Goal: Task Accomplishment & Management: Use online tool/utility

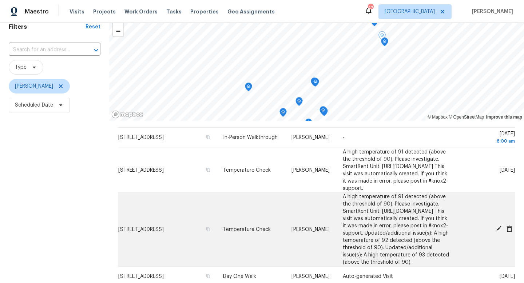
scroll to position [201, 0]
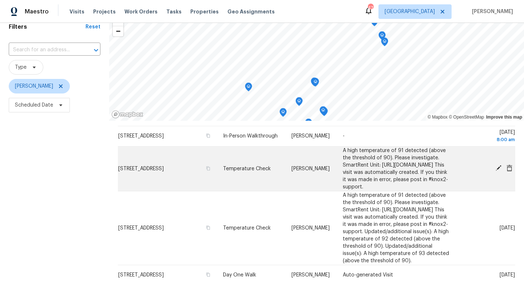
click at [510, 171] on icon at bounding box center [510, 168] width 6 height 7
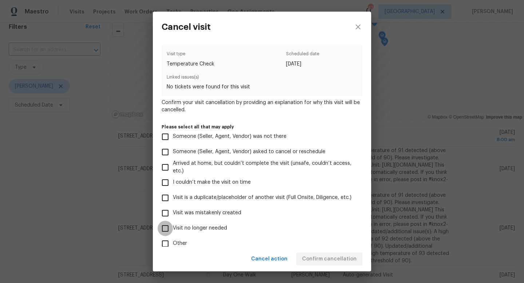
click at [161, 230] on input "Visit no longer needed" at bounding box center [165, 228] width 15 height 15
checkbox input "true"
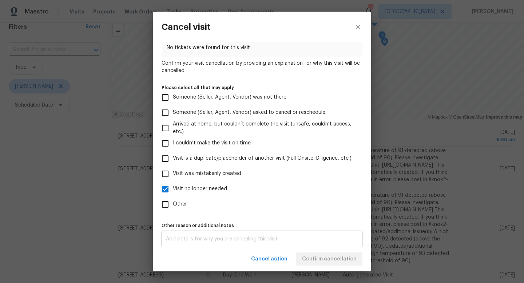
scroll to position [43, 0]
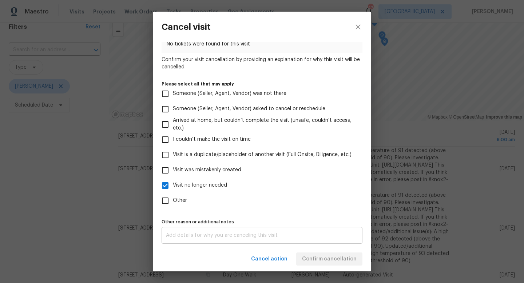
click at [263, 235] on textarea at bounding box center [262, 235] width 192 height 5
click at [175, 200] on span "Other" at bounding box center [180, 201] width 14 height 8
click at [173, 200] on input "Other" at bounding box center [165, 200] width 15 height 15
checkbox input "true"
click at [166, 187] on input "Visit no longer needed" at bounding box center [165, 185] width 15 height 15
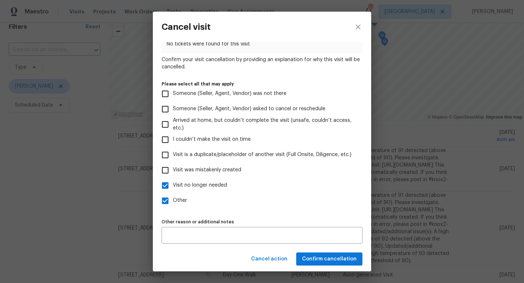
checkbox input "false"
click at [328, 256] on span "Confirm cancellation" at bounding box center [329, 259] width 55 height 9
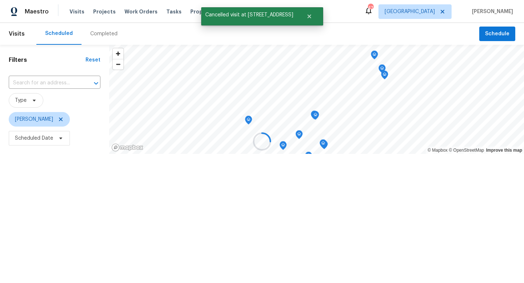
scroll to position [0, 0]
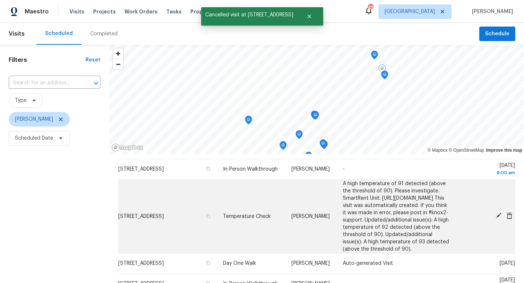
click at [508, 219] on icon at bounding box center [509, 216] width 7 height 7
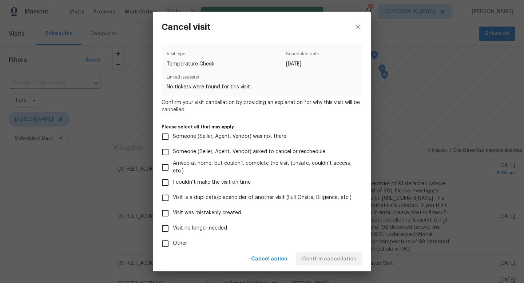
scroll to position [43, 0]
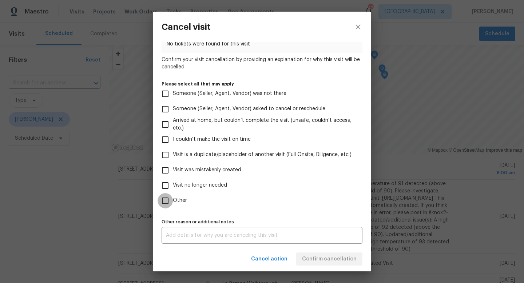
click at [166, 198] on input "Other" at bounding box center [165, 200] width 15 height 15
checkbox input "true"
click at [166, 183] on input "Visit no longer needed" at bounding box center [165, 185] width 15 height 15
checkbox input "true"
click at [174, 236] on textarea at bounding box center [262, 235] width 192 height 5
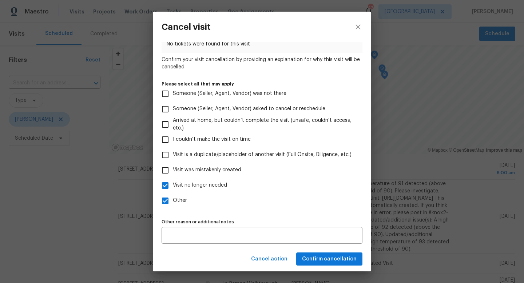
click at [195, 208] on label "Other" at bounding box center [257, 200] width 199 height 15
click at [173, 208] on input "Other" at bounding box center [165, 200] width 15 height 15
click at [166, 200] on input "Other" at bounding box center [165, 200] width 15 height 15
checkbox input "true"
click at [165, 184] on input "Visit no longer needed" at bounding box center [165, 185] width 15 height 15
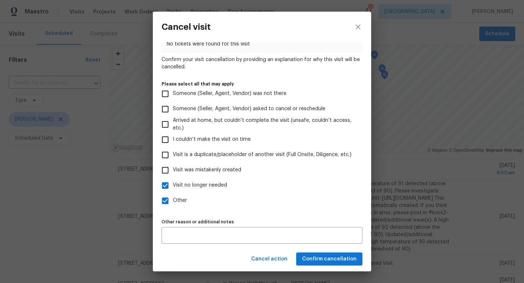
checkbox input "false"
click at [324, 265] on button "Confirm cancellation" at bounding box center [329, 259] width 66 height 13
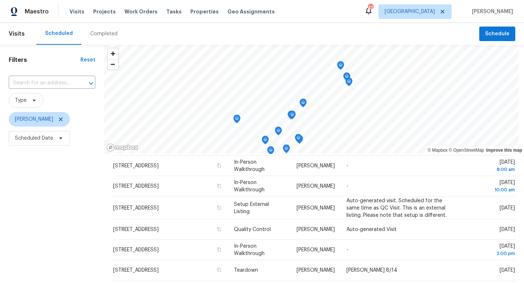
scroll to position [21, 0]
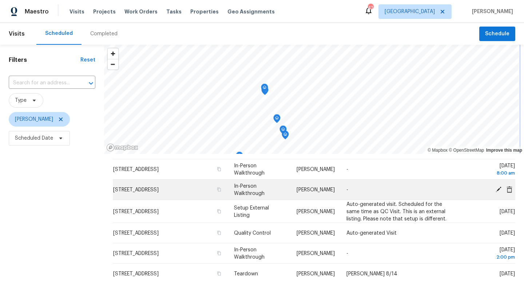
click at [137, 197] on div "© Mapbox © OpenStreetMap Improve this map Address Type Assignee Comments Schedu…" at bounding box center [314, 213] width 420 height 336
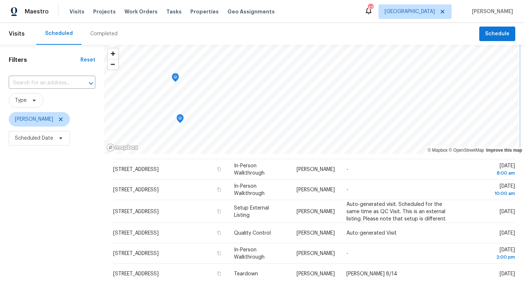
click at [177, 79] on icon "Map marker" at bounding box center [175, 78] width 7 height 8
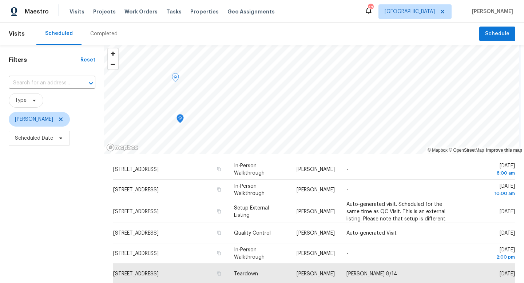
click at [181, 119] on icon "Map marker" at bounding box center [180, 119] width 2 height 2
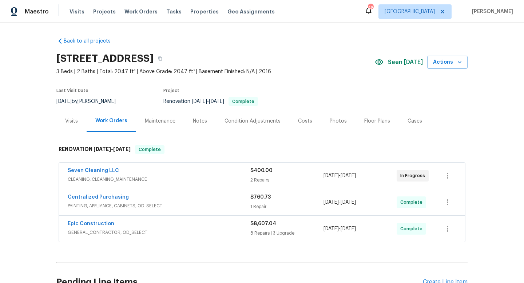
click at [193, 123] on div "Notes" at bounding box center [200, 121] width 14 height 7
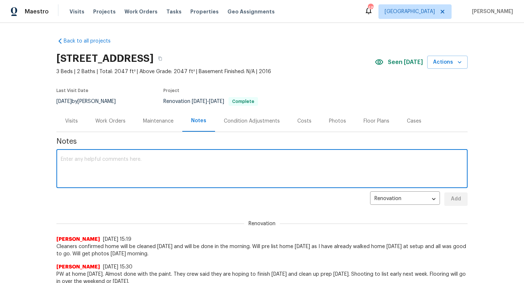
click at [131, 171] on textarea at bounding box center [262, 169] width 403 height 25
type textarea "Pre list, photos uploading."
click at [455, 199] on span "Add" at bounding box center [456, 199] width 12 height 9
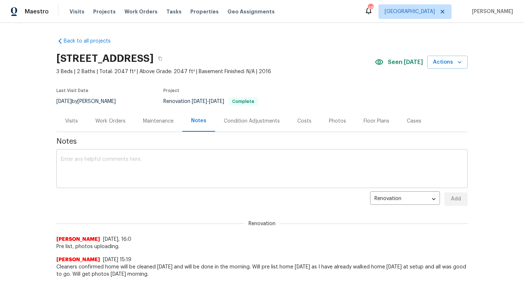
click at [169, 165] on textarea at bounding box center [262, 169] width 403 height 25
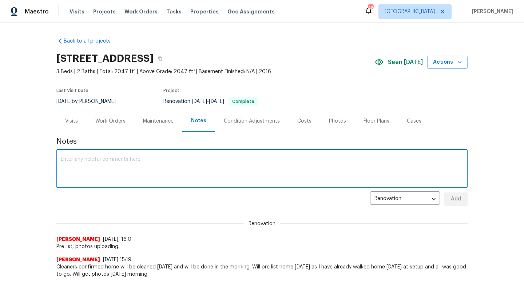
paste textarea "Debris- All interior/exterior debris, and personal items have been removed. (Do…"
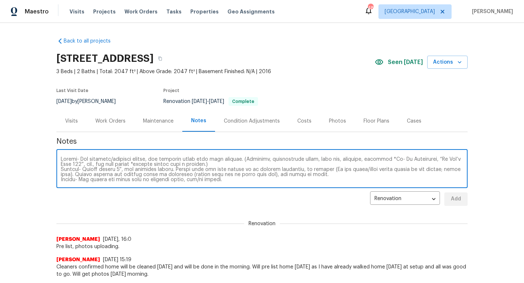
scroll to position [51, 0]
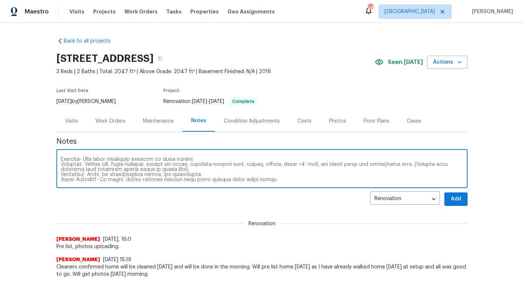
type textarea "Debris- All interior/exterior debris, and personal items have been removed. (Do…"
click at [454, 196] on span "Add" at bounding box center [456, 199] width 12 height 9
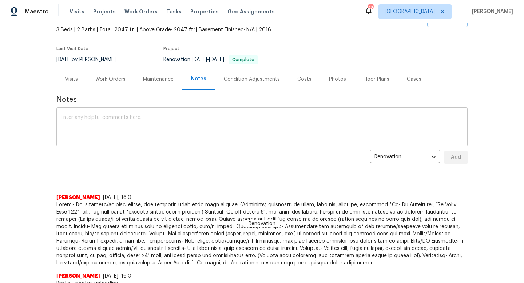
scroll to position [0, 0]
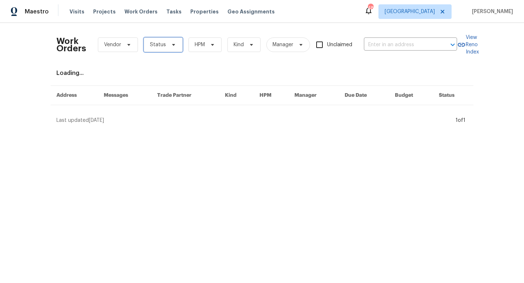
click at [159, 48] on span "Status" at bounding box center [158, 44] width 16 height 7
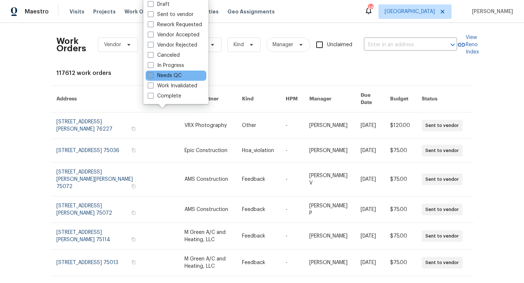
click at [165, 79] on label "Needs QC" at bounding box center [165, 75] width 34 height 7
click at [153, 77] on input "Needs QC" at bounding box center [150, 74] width 5 height 5
checkbox input "true"
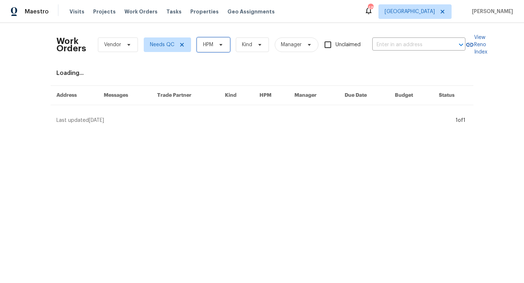
click at [216, 48] on span "HPM" at bounding box center [213, 44] width 33 height 15
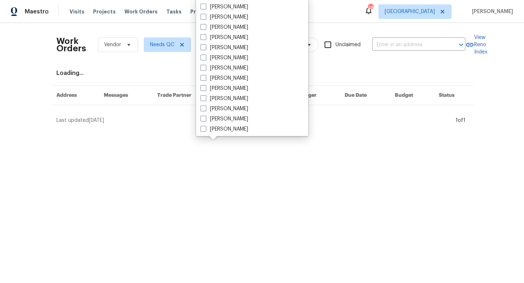
scroll to position [406, 0]
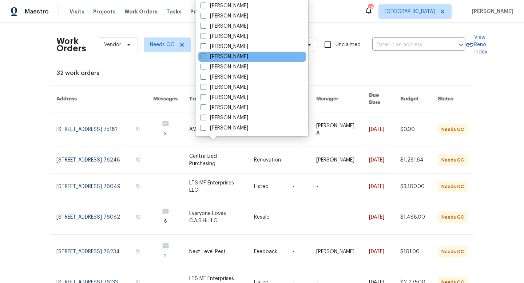
click at [217, 55] on label "[PERSON_NAME]" at bounding box center [225, 56] width 48 height 7
click at [205, 55] on input "[PERSON_NAME]" at bounding box center [203, 55] width 5 height 5
checkbox input "true"
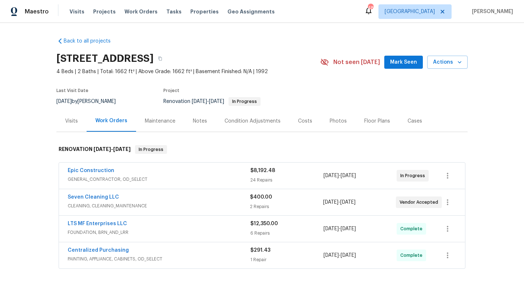
click at [193, 124] on div "Notes" at bounding box center [200, 121] width 14 height 7
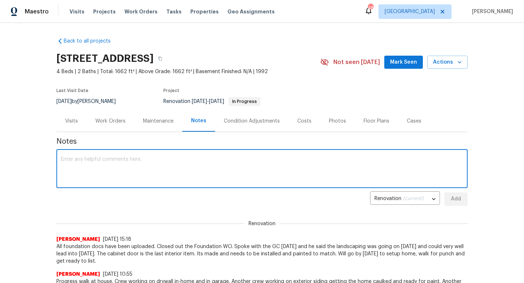
click at [110, 162] on textarea at bounding box center [262, 169] width 403 height 25
type textarea "A"
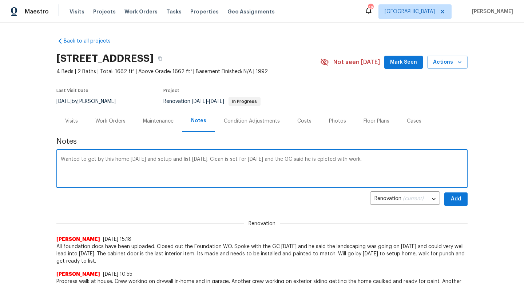
click at [328, 159] on textarea "Wanted to get by this home [DATE] and setup and list [DATE]. Clean is set for […" at bounding box center [262, 169] width 403 height 25
click at [402, 155] on div "Wanted to get by this home [DATE] and setup and list [DATE]. Clean is set for […" at bounding box center [261, 169] width 411 height 37
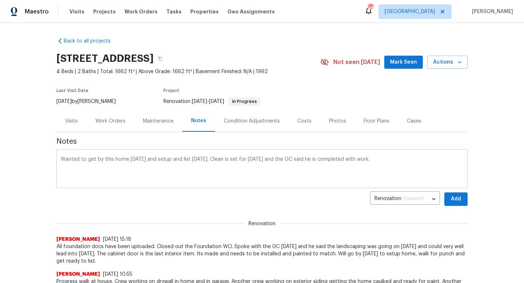
click at [375, 156] on div "Wanted to get by this home today and setup and list tomorrow. Clean is set for …" at bounding box center [261, 169] width 411 height 37
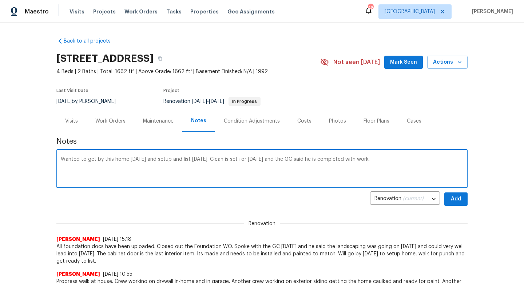
click at [380, 162] on textarea "Wanted to get by this home today and setup and list tomorrow. Clean is set for …" at bounding box center [262, 169] width 403 height 25
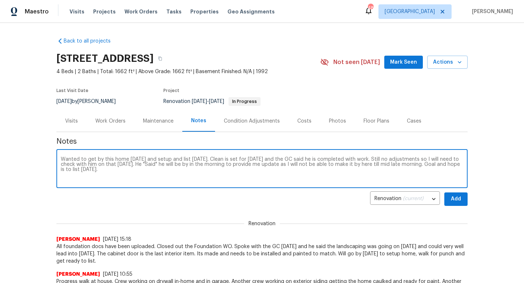
type textarea "Wanted to get by this home today and setup and list tomorrow. Clean is set for …"
click at [463, 203] on button "Add" at bounding box center [456, 199] width 23 height 13
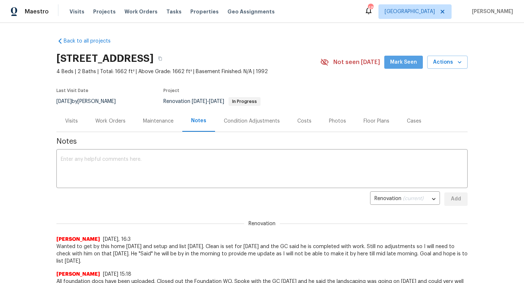
click at [407, 65] on span "Mark Seen" at bounding box center [403, 62] width 27 height 9
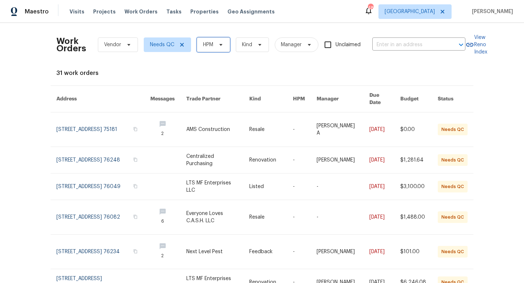
click at [199, 40] on span "HPM" at bounding box center [213, 44] width 33 height 15
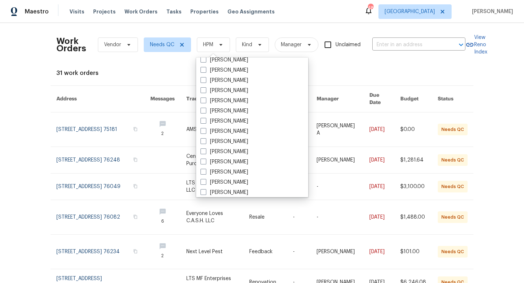
scroll to position [406, 0]
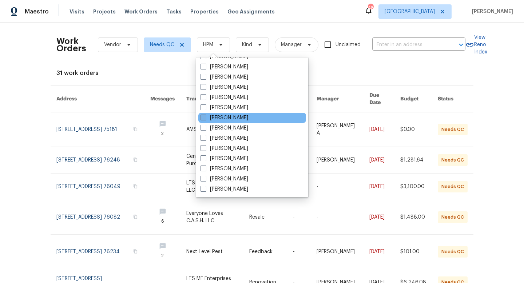
click at [215, 119] on label "[PERSON_NAME]" at bounding box center [225, 117] width 48 height 7
click at [205, 119] on input "[PERSON_NAME]" at bounding box center [203, 116] width 5 height 5
checkbox input "true"
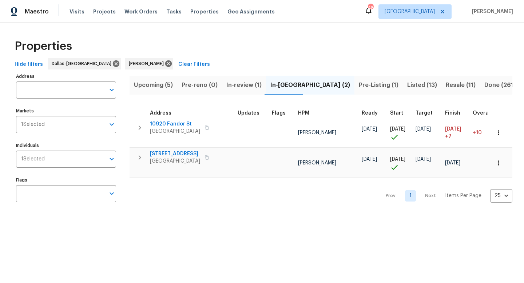
click at [157, 89] on span "Upcoming (5)" at bounding box center [153, 85] width 39 height 10
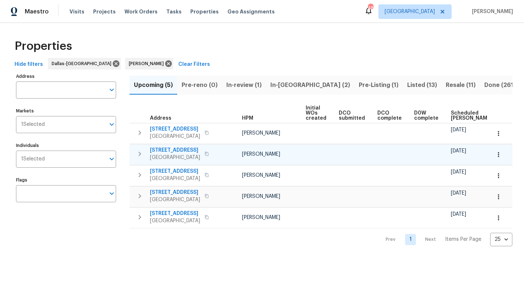
scroll to position [0, 80]
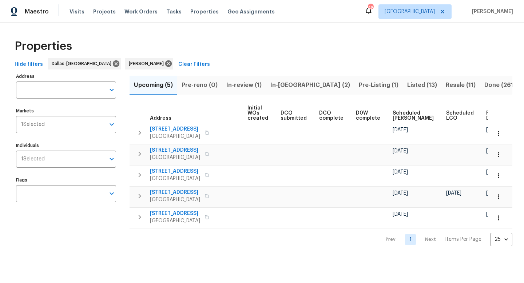
click at [486, 113] on span "Ready Date" at bounding box center [494, 116] width 16 height 10
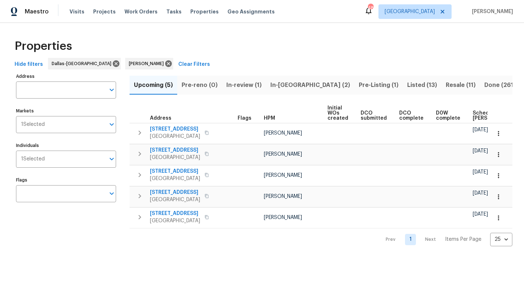
scroll to position [0, 88]
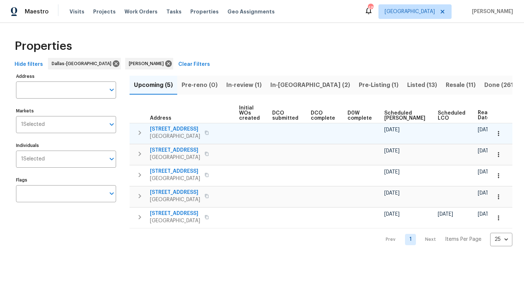
click at [175, 128] on span "7417 Cowhand Ct" at bounding box center [175, 129] width 50 height 7
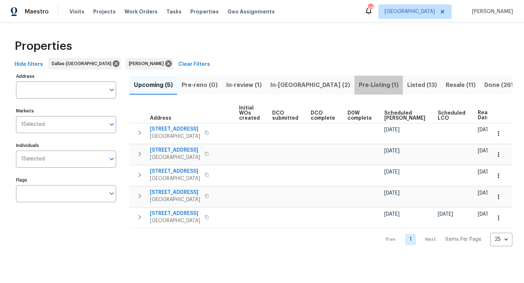
click at [359, 85] on span "Pre-Listing (1)" at bounding box center [379, 85] width 40 height 10
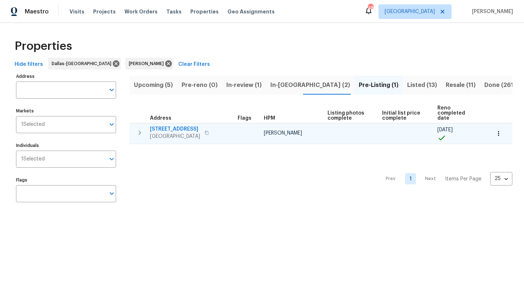
click at [165, 126] on span "4124 Bridle Path Ln" at bounding box center [175, 129] width 50 height 7
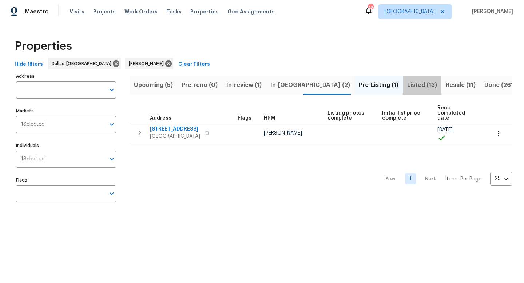
click at [407, 87] on span "Listed (13)" at bounding box center [422, 85] width 30 height 10
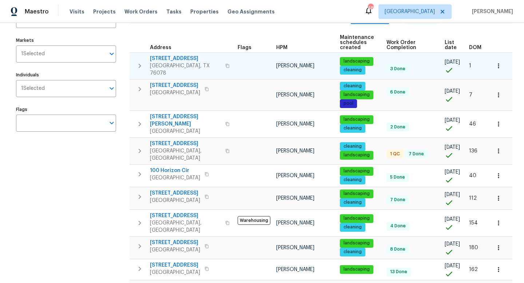
scroll to position [73, 0]
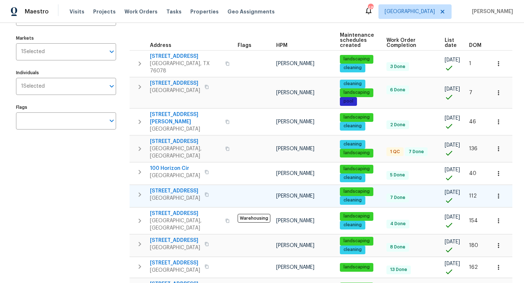
click at [170, 187] on span "3909 Trenton Pl" at bounding box center [175, 190] width 50 height 7
click at [167, 237] on span "3813 Paradise Ln" at bounding box center [175, 240] width 50 height 7
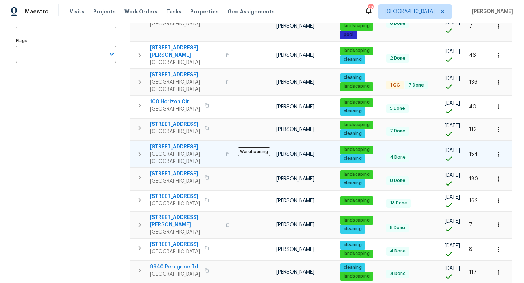
scroll to position [170, 0]
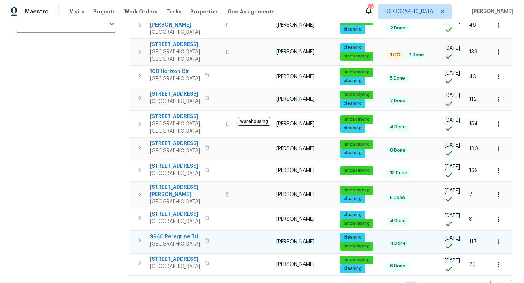
click at [173, 233] on span "9940 Peregrine Trl" at bounding box center [175, 236] width 50 height 7
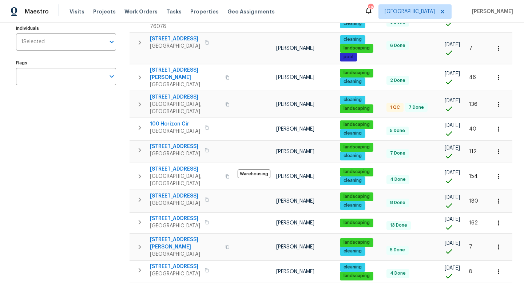
scroll to position [116, 0]
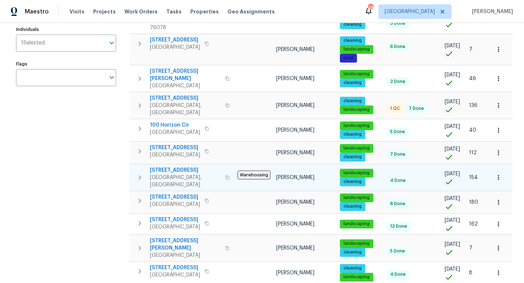
click at [183, 167] on span "2351 County Road 4010" at bounding box center [185, 170] width 71 height 7
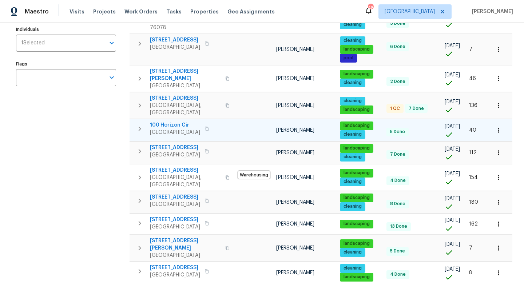
click at [165, 122] on span "100 Horizon Cir" at bounding box center [175, 125] width 50 height 7
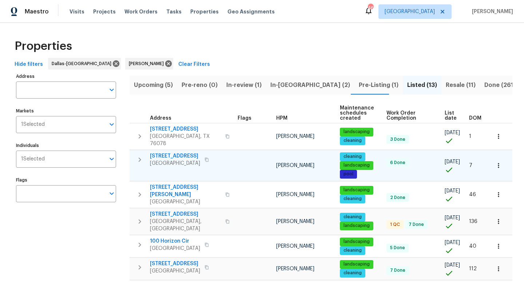
scroll to position [0, 3]
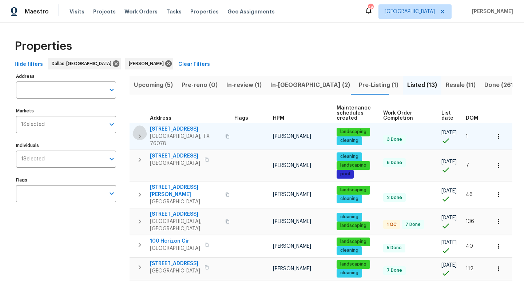
click at [142, 135] on icon "button" at bounding box center [139, 136] width 9 height 9
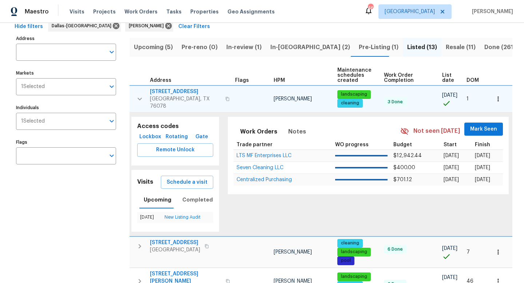
scroll to position [39, 0]
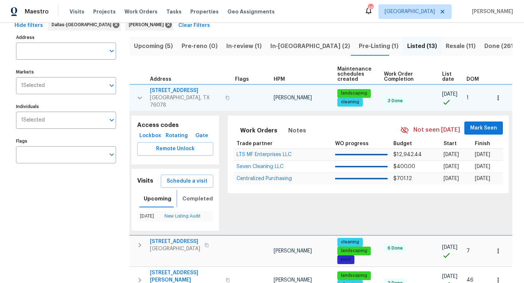
click at [189, 194] on span "Completed" at bounding box center [197, 198] width 31 height 9
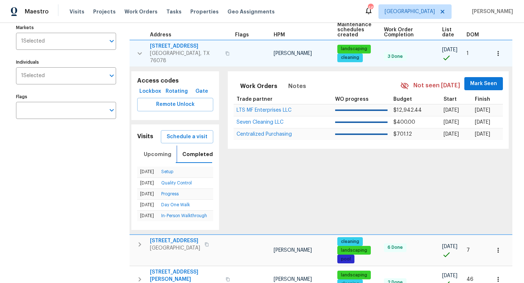
scroll to position [84, 0]
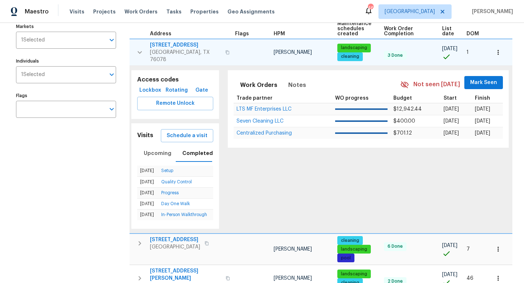
click at [142, 48] on icon "button" at bounding box center [139, 52] width 9 height 9
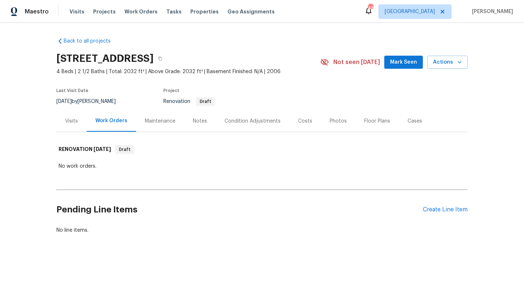
click at [195, 119] on div "Notes" at bounding box center [200, 121] width 14 height 7
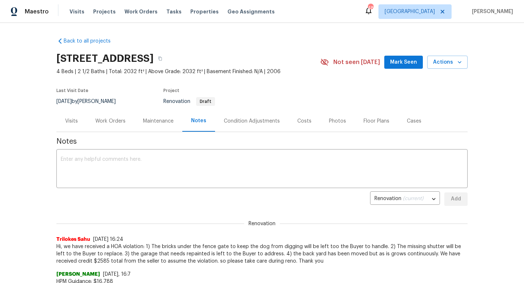
click at [242, 110] on div "Condition Adjustments" at bounding box center [252, 120] width 74 height 21
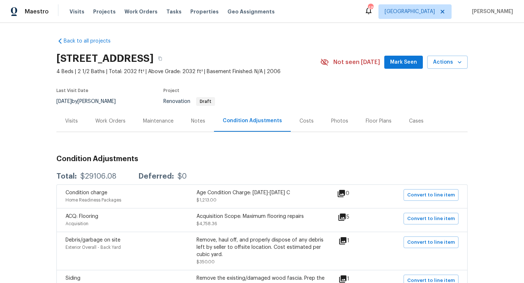
click at [191, 119] on div "Notes" at bounding box center [198, 121] width 14 height 7
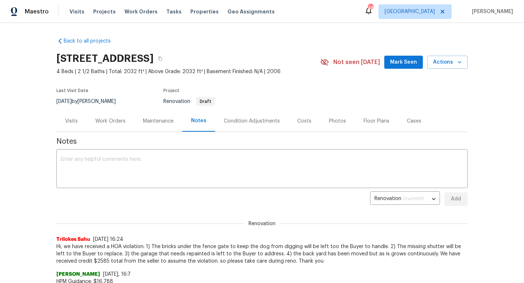
click at [237, 123] on div "Condition Adjustments" at bounding box center [252, 121] width 56 height 7
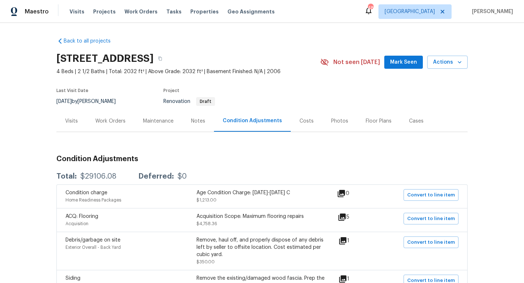
click at [101, 119] on div "Work Orders" at bounding box center [110, 121] width 30 height 7
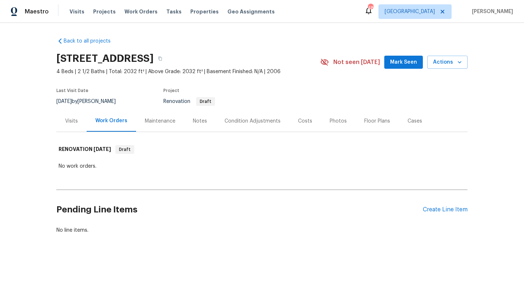
click at [404, 60] on span "Mark Seen" at bounding box center [403, 62] width 27 height 9
click at [177, 119] on div "Maintenance" at bounding box center [160, 120] width 48 height 21
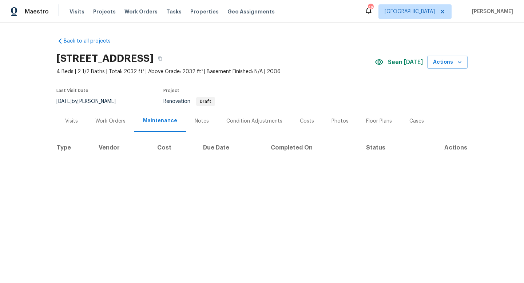
click at [199, 121] on div "Notes" at bounding box center [202, 121] width 14 height 7
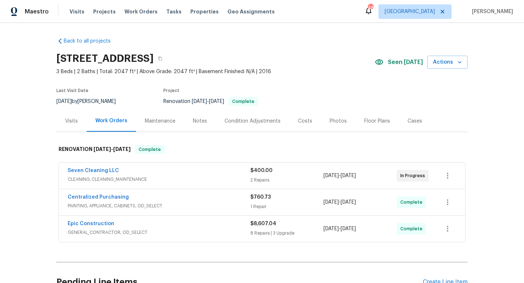
click at [334, 122] on div "Photos" at bounding box center [338, 121] width 17 height 7
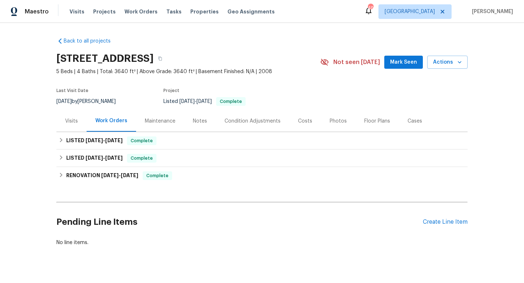
click at [62, 123] on div "Visits" at bounding box center [71, 120] width 30 height 21
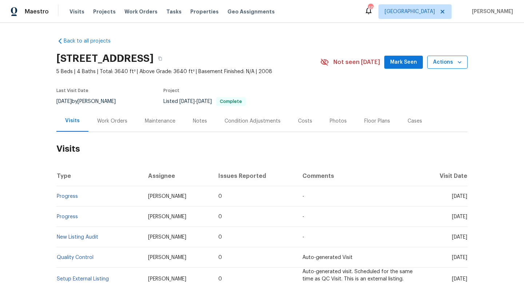
click at [459, 62] on icon "button" at bounding box center [460, 62] width 4 height 2
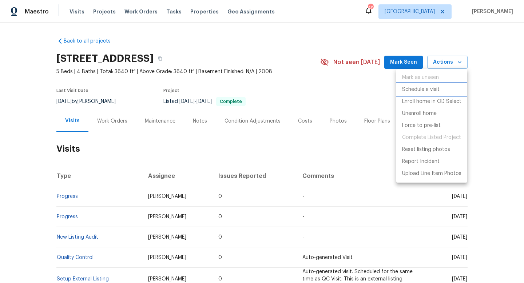
click at [414, 89] on p "Schedule a visit" at bounding box center [420, 90] width 37 height 8
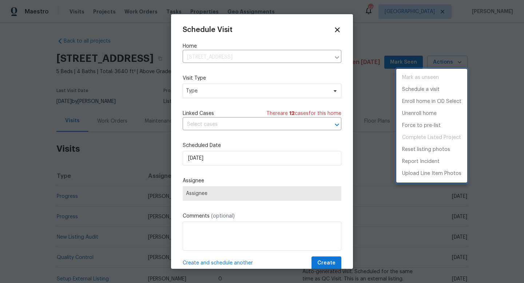
click at [211, 91] on div at bounding box center [262, 141] width 524 height 283
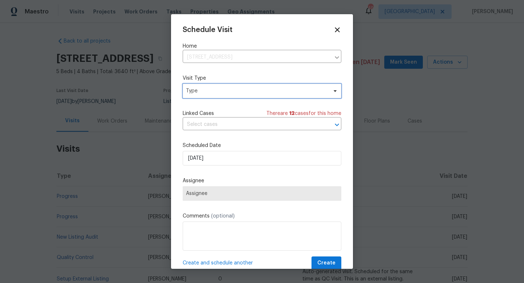
click at [211, 91] on span "Type" at bounding box center [257, 90] width 142 height 7
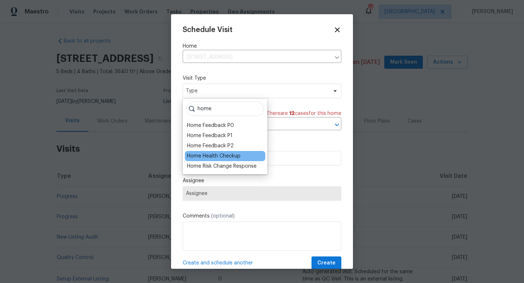
type input "home"
click at [222, 155] on div "Home Health Checkup" at bounding box center [214, 156] width 54 height 7
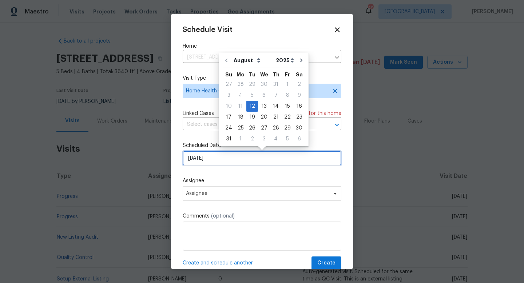
click at [216, 160] on input "[DATE]" at bounding box center [262, 158] width 159 height 15
click at [263, 106] on div "13" at bounding box center [264, 106] width 12 height 10
type input "[DATE]"
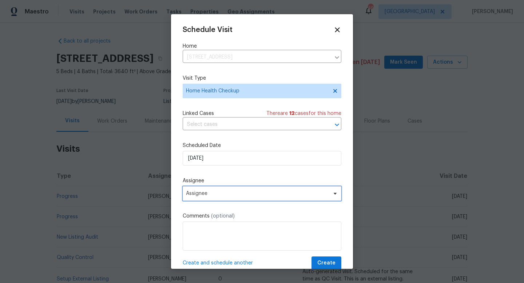
click at [222, 193] on span "Assignee" at bounding box center [257, 194] width 143 height 6
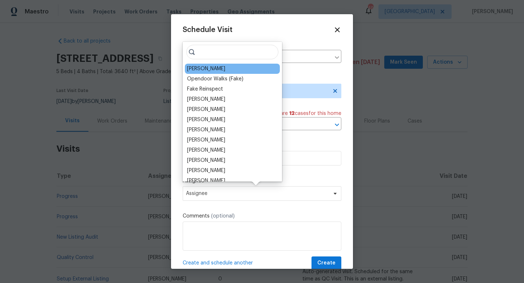
click at [214, 73] on div "[PERSON_NAME]" at bounding box center [232, 69] width 95 height 10
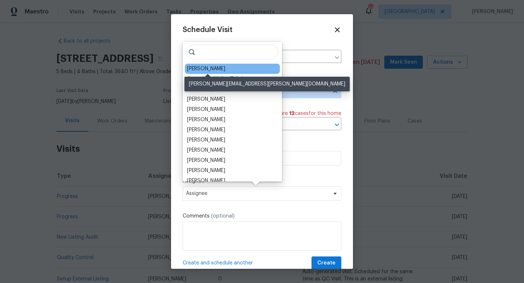
click at [214, 70] on div "[PERSON_NAME]" at bounding box center [206, 68] width 38 height 7
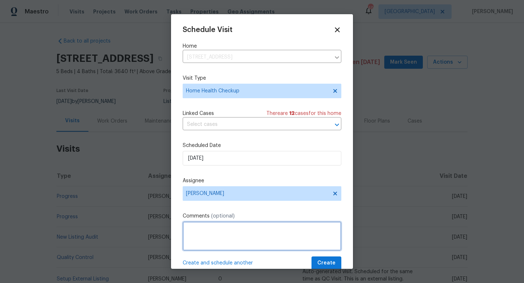
click at [206, 233] on textarea at bounding box center [262, 236] width 159 height 29
type textarea "HHC"
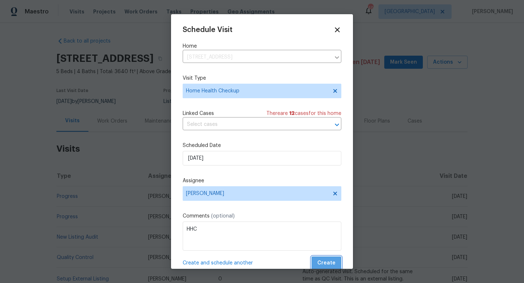
click at [327, 262] on span "Create" at bounding box center [326, 263] width 18 height 9
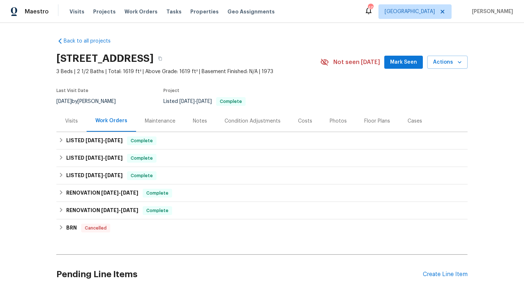
click at [75, 120] on div "Visits" at bounding box center [71, 121] width 13 height 7
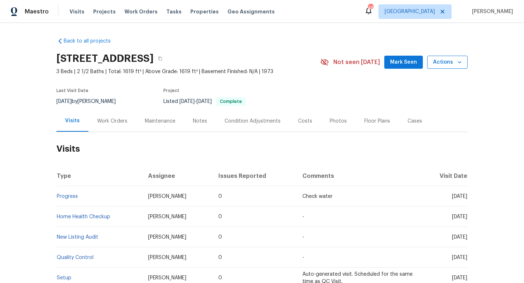
click at [444, 58] on span "Actions" at bounding box center [447, 62] width 29 height 9
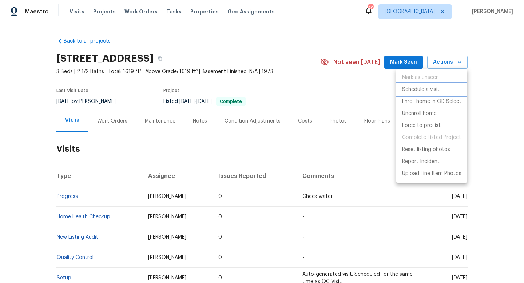
click at [422, 87] on p "Schedule a visit" at bounding box center [420, 90] width 37 height 8
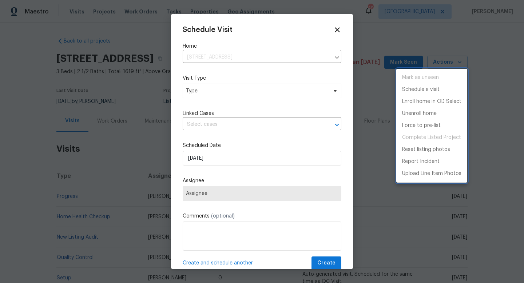
click at [207, 97] on div at bounding box center [262, 141] width 524 height 283
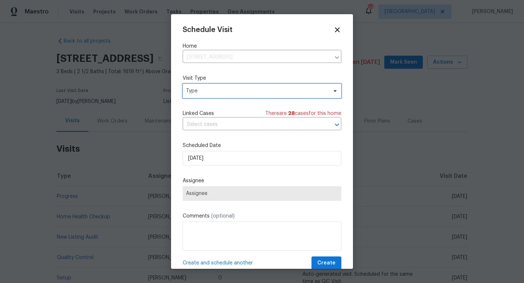
click at [207, 92] on span "Type" at bounding box center [257, 90] width 142 height 7
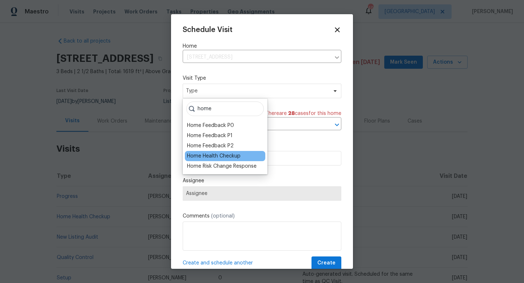
type input "home"
click at [210, 158] on div "Home Health Checkup" at bounding box center [214, 156] width 54 height 7
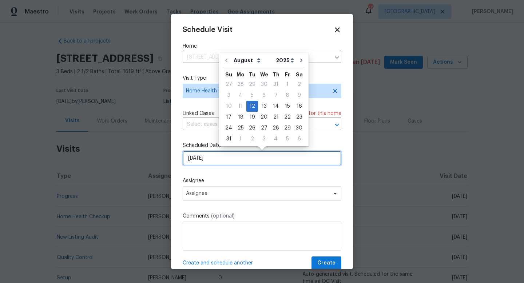
click at [214, 158] on input "[DATE]" at bounding box center [262, 158] width 159 height 15
click at [259, 106] on div "13" at bounding box center [264, 106] width 12 height 10
type input "[DATE]"
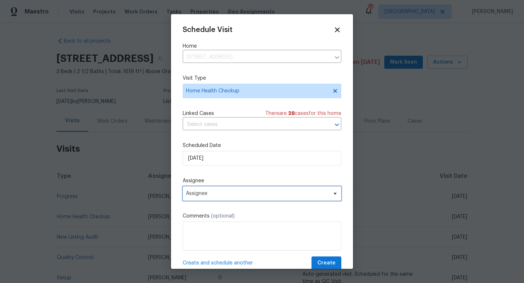
click at [217, 189] on span "Assignee" at bounding box center [262, 193] width 159 height 15
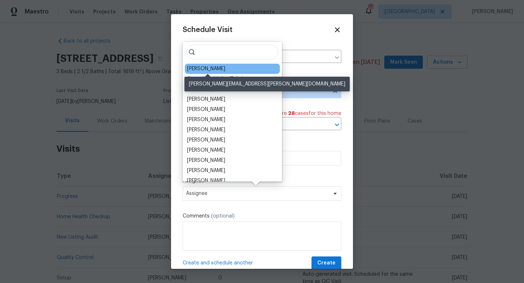
click at [217, 70] on div "[PERSON_NAME]" at bounding box center [206, 68] width 38 height 7
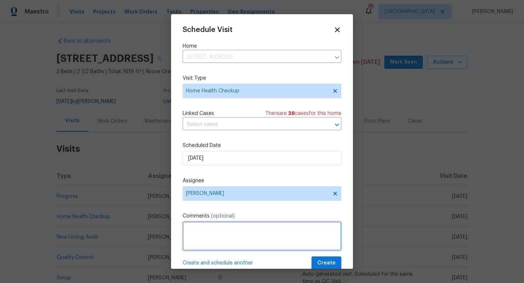
click at [244, 233] on textarea at bounding box center [262, 236] width 159 height 29
type textarea "HHC"
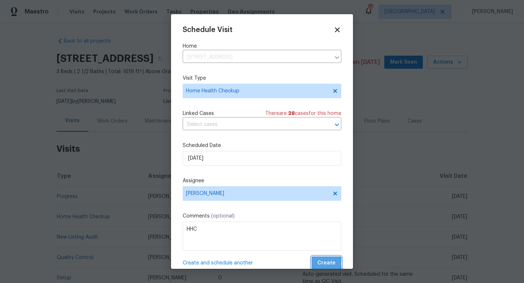
click at [323, 263] on span "Create" at bounding box center [326, 263] width 18 height 9
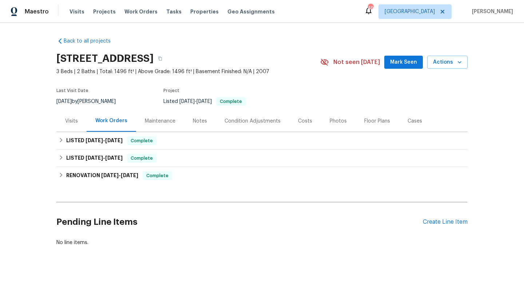
click at [64, 123] on div "Visits" at bounding box center [71, 120] width 30 height 21
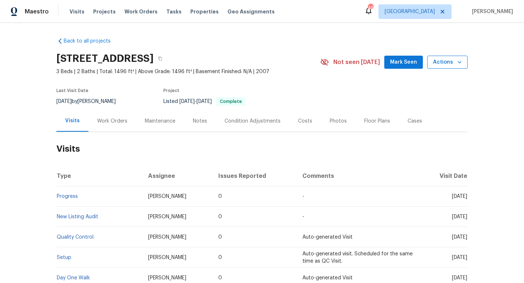
click at [440, 62] on span "Actions" at bounding box center [447, 62] width 29 height 9
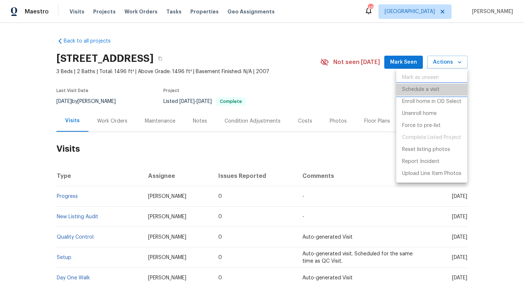
click at [420, 87] on p "Schedule a visit" at bounding box center [420, 90] width 37 height 8
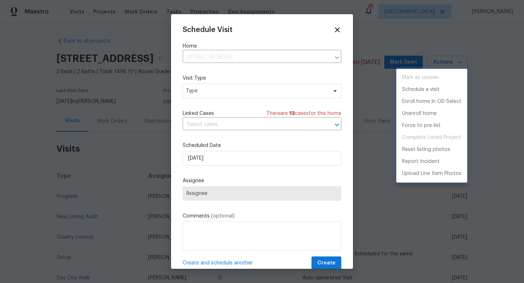
click at [206, 91] on div at bounding box center [262, 141] width 524 height 283
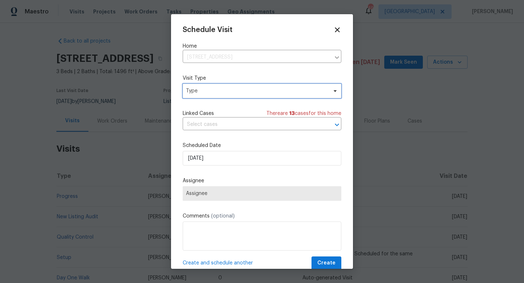
click at [206, 91] on span "Type" at bounding box center [257, 90] width 142 height 7
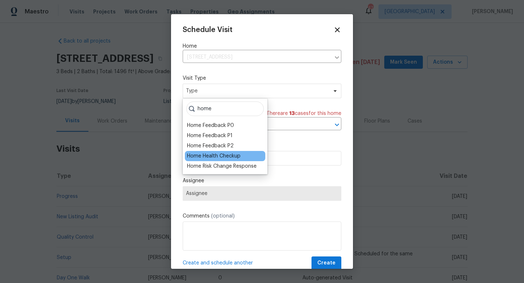
type input "home"
click at [202, 155] on div "Home Health Checkup" at bounding box center [214, 156] width 54 height 7
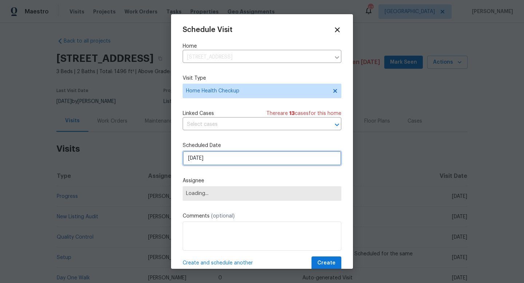
click at [210, 160] on input "[DATE]" at bounding box center [262, 158] width 159 height 15
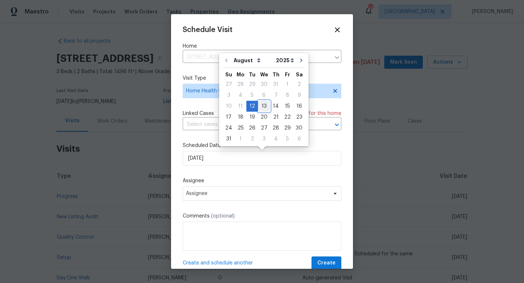
click at [263, 108] on div "13" at bounding box center [264, 106] width 12 height 10
type input "[DATE]"
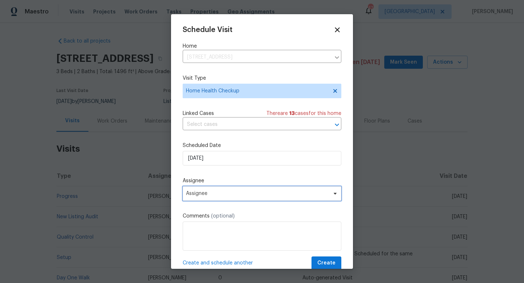
click at [204, 193] on span "Assignee" at bounding box center [257, 194] width 143 height 6
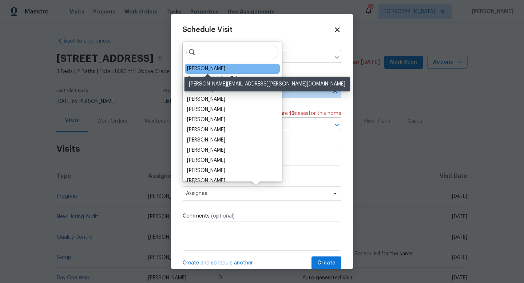
click at [200, 66] on div "[PERSON_NAME]" at bounding box center [206, 68] width 38 height 7
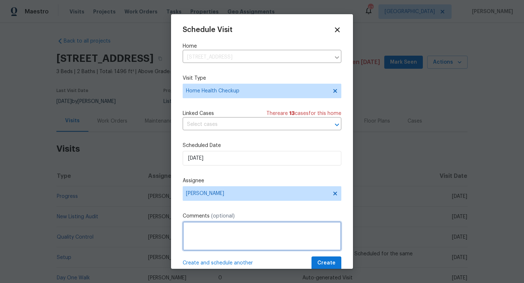
click at [217, 250] on textarea at bounding box center [262, 236] width 159 height 29
type textarea "HHC"
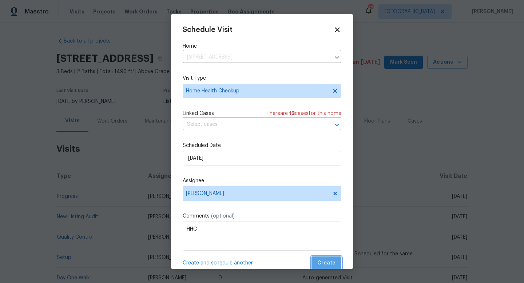
click at [320, 258] on button "Create" at bounding box center [327, 263] width 30 height 13
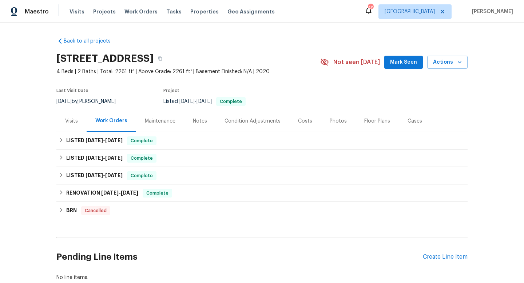
click at [71, 122] on div "Visits" at bounding box center [71, 121] width 13 height 7
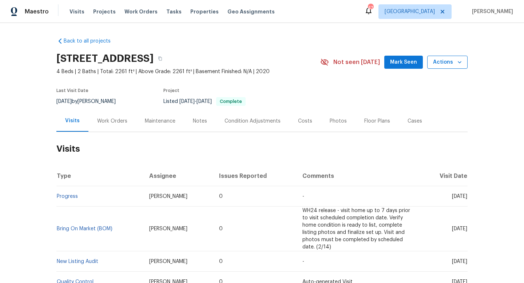
click at [451, 66] on span "Actions" at bounding box center [447, 62] width 29 height 9
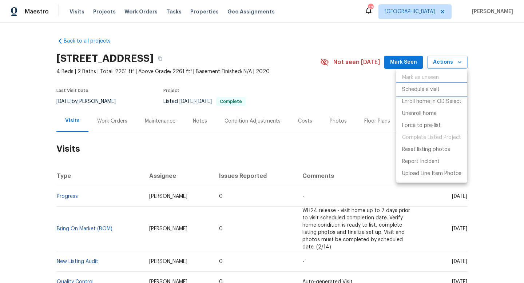
click at [426, 90] on p "Schedule a visit" at bounding box center [420, 90] width 37 height 8
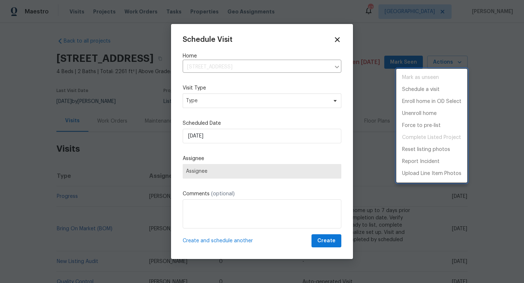
click at [217, 103] on div at bounding box center [262, 141] width 524 height 283
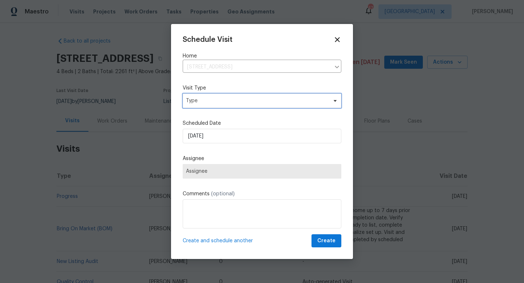
click at [217, 103] on span "Type" at bounding box center [257, 100] width 142 height 7
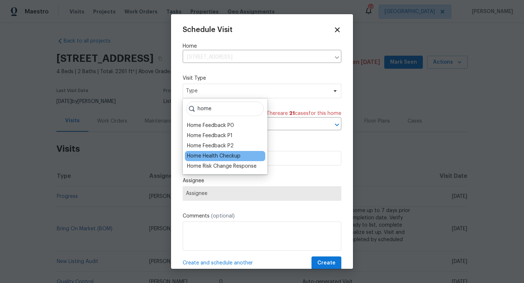
type input "home"
click at [210, 154] on div "Home Health Checkup" at bounding box center [214, 156] width 54 height 7
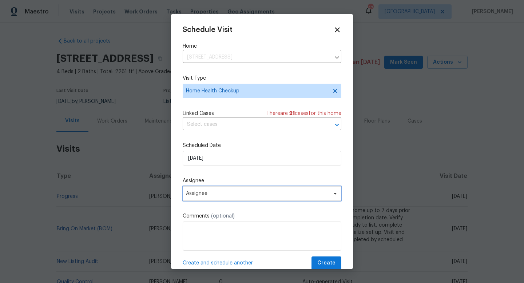
click at [207, 191] on span "Assignee" at bounding box center [262, 193] width 159 height 15
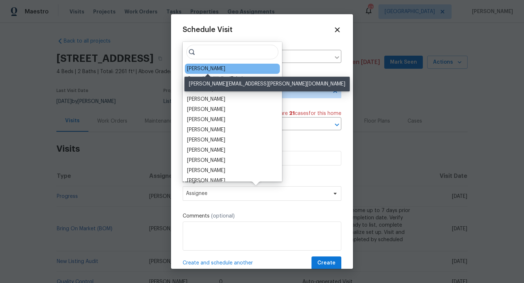
click at [208, 69] on div "[PERSON_NAME]" at bounding box center [206, 68] width 38 height 7
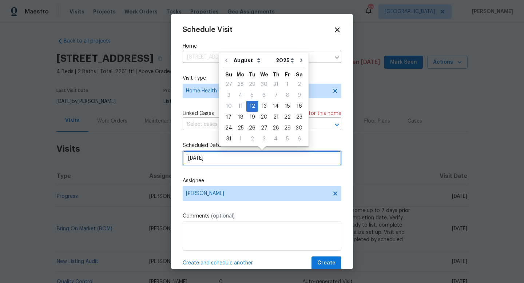
click at [213, 159] on input "[DATE]" at bounding box center [262, 158] width 159 height 15
click at [262, 105] on div "13" at bounding box center [264, 106] width 12 height 10
type input "[DATE]"
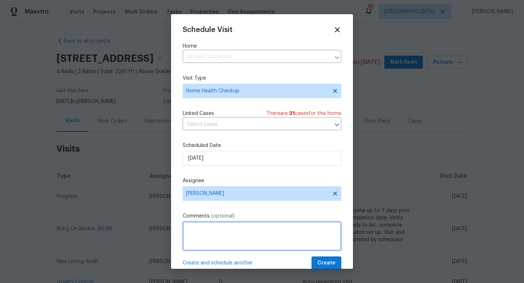
click at [225, 234] on textarea at bounding box center [262, 236] width 159 height 29
type textarea "HHC"
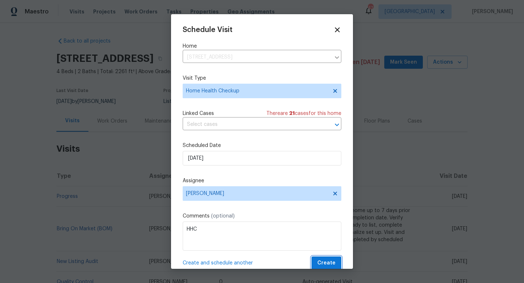
click at [322, 263] on span "Create" at bounding box center [326, 263] width 18 height 9
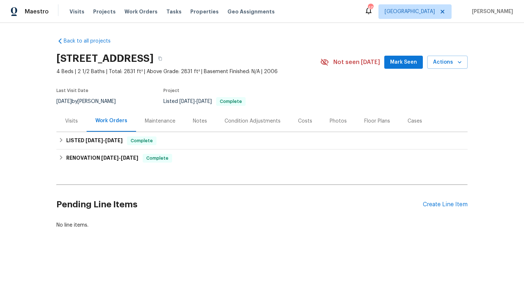
click at [66, 120] on div "Visits" at bounding box center [71, 121] width 13 height 7
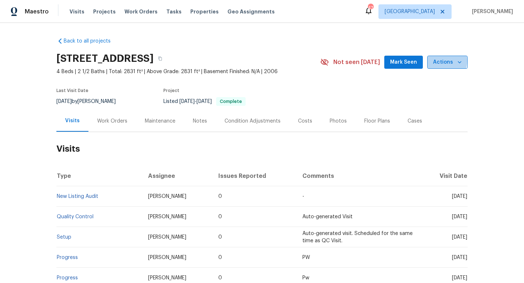
click at [440, 61] on span "Actions" at bounding box center [447, 62] width 29 height 9
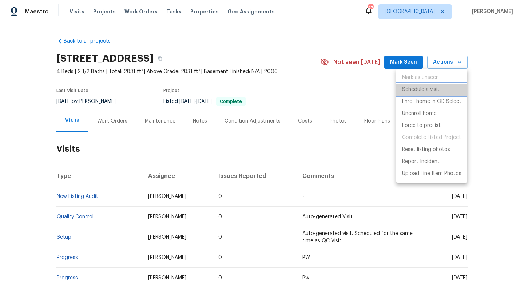
click at [433, 89] on p "Schedule a visit" at bounding box center [420, 90] width 37 height 8
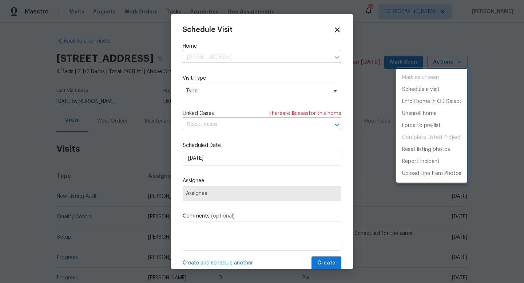
click at [206, 96] on div at bounding box center [262, 141] width 524 height 283
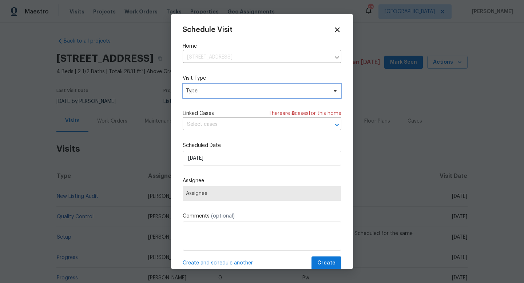
click at [208, 92] on span "Type" at bounding box center [257, 90] width 142 height 7
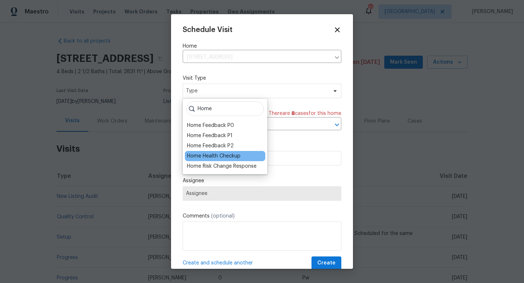
type input "Home"
click at [213, 158] on div "Home Health Checkup" at bounding box center [214, 156] width 54 height 7
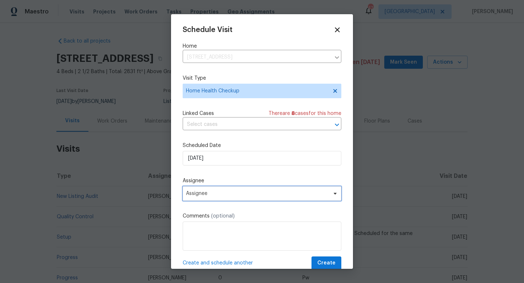
click at [212, 197] on span "Assignee" at bounding box center [257, 194] width 143 height 6
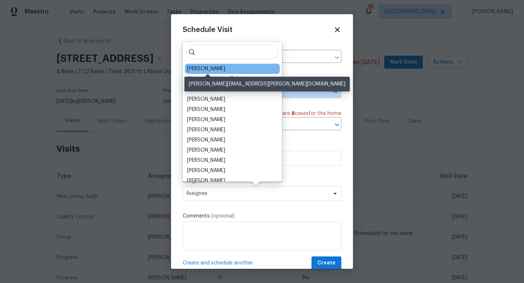
click at [213, 67] on div "[PERSON_NAME]" at bounding box center [206, 68] width 38 height 7
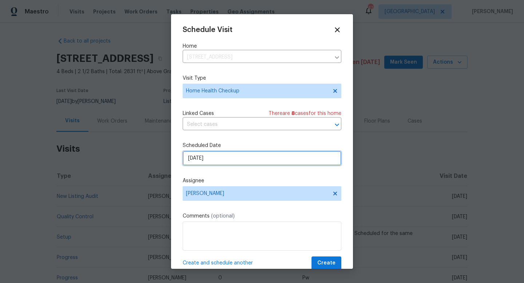
click at [208, 158] on input "[DATE]" at bounding box center [262, 158] width 159 height 15
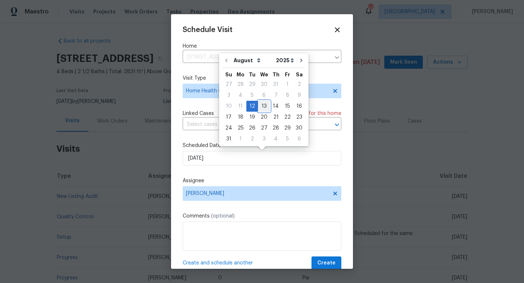
click at [260, 107] on div "13" at bounding box center [264, 106] width 12 height 10
type input "[DATE]"
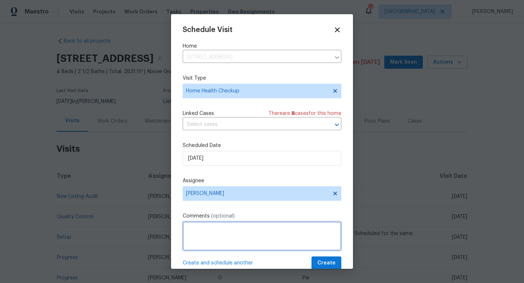
click at [217, 230] on textarea at bounding box center [262, 236] width 159 height 29
type textarea "HHC"
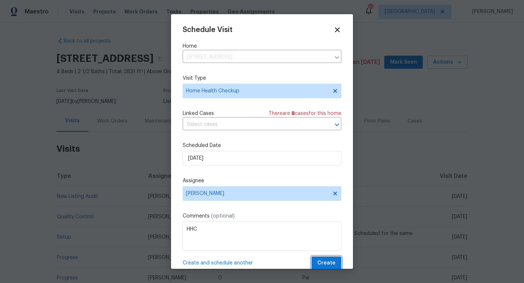
click at [327, 263] on span "Create" at bounding box center [326, 263] width 18 height 9
